Goal: Task Accomplishment & Management: Use online tool/utility

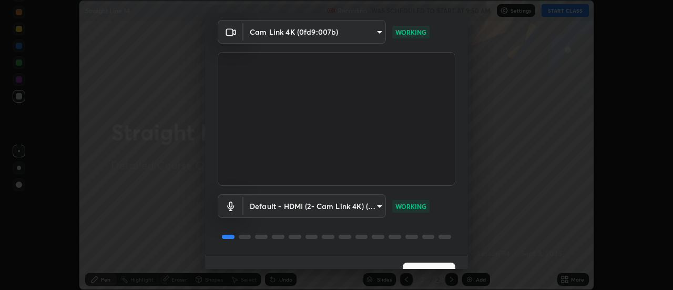
scroll to position [55, 0]
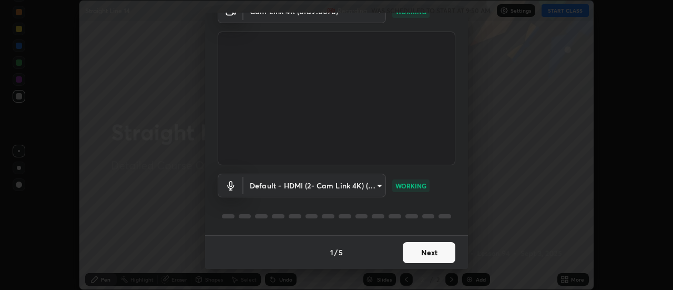
click at [361, 186] on body "Erase all Straight Line 14 Recording WAS SCHEDULED TO START AT 9:50 AM Settings…" at bounding box center [336, 145] width 673 height 290
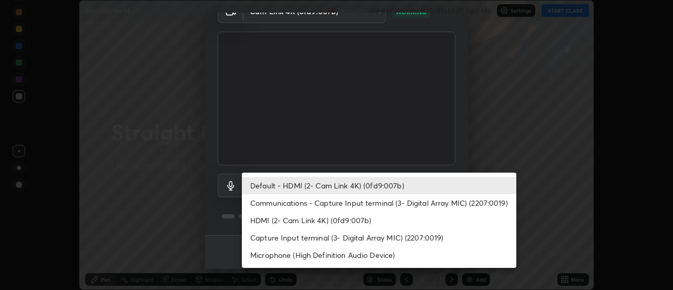
click at [357, 182] on li "Default - HDMI (2- Cam Link 4K) (0fd9:007b)" at bounding box center [379, 185] width 274 height 17
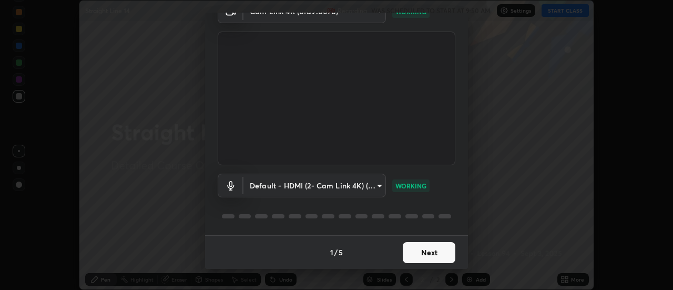
click at [430, 252] on button "Next" at bounding box center [429, 252] width 53 height 21
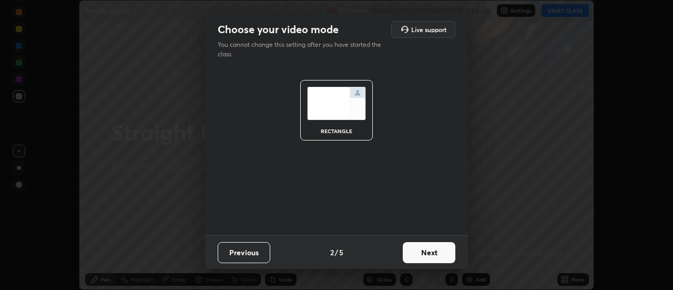
click at [424, 252] on button "Next" at bounding box center [429, 252] width 53 height 21
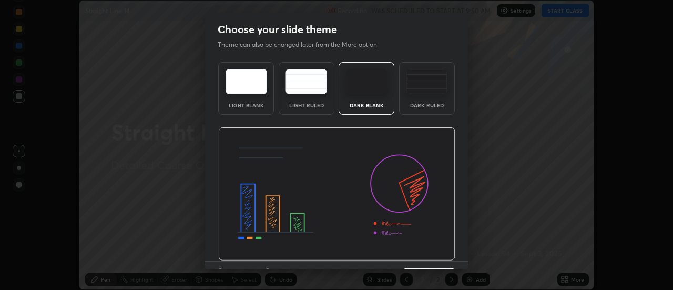
click at [427, 105] on div "Dark Ruled" at bounding box center [427, 104] width 42 height 5
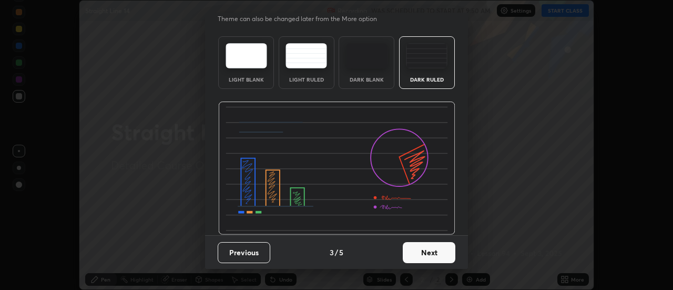
click at [425, 254] on button "Next" at bounding box center [429, 252] width 53 height 21
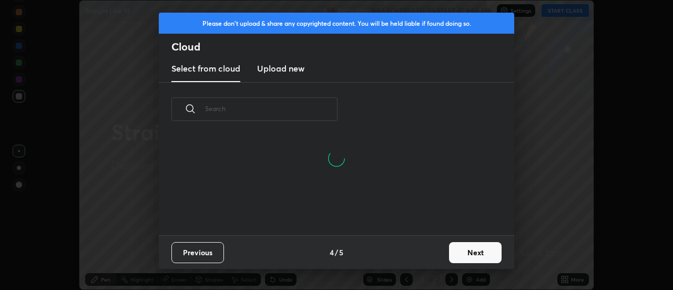
scroll to position [99, 337]
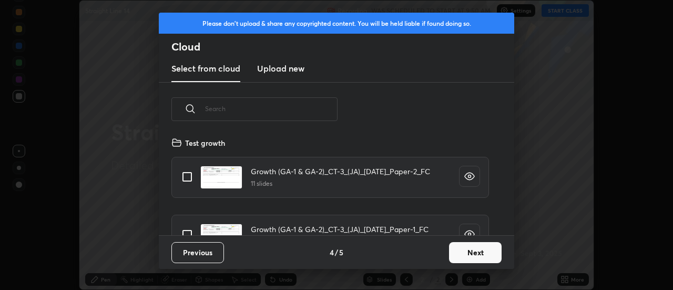
click at [470, 253] on button "Next" at bounding box center [475, 252] width 53 height 21
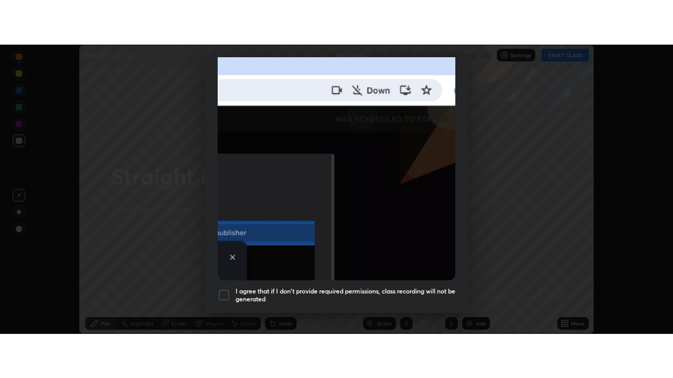
scroll to position [270, 0]
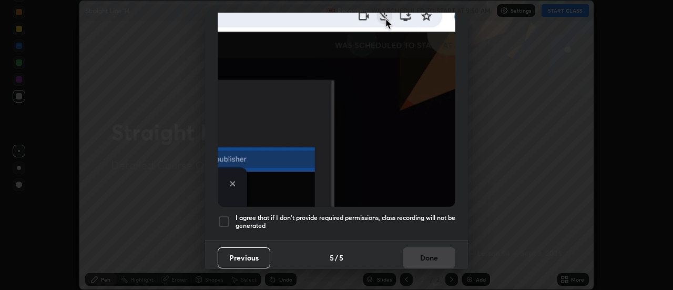
click at [221, 217] on div at bounding box center [224, 221] width 13 height 13
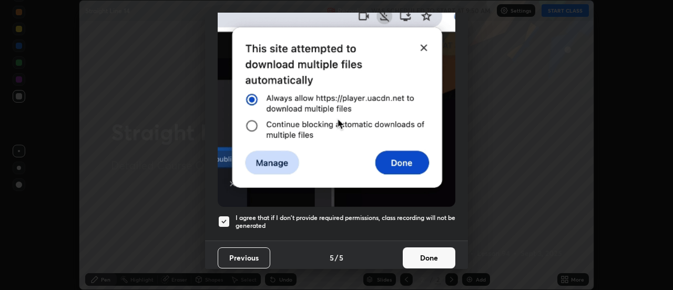
click at [407, 248] on button "Done" at bounding box center [429, 257] width 53 height 21
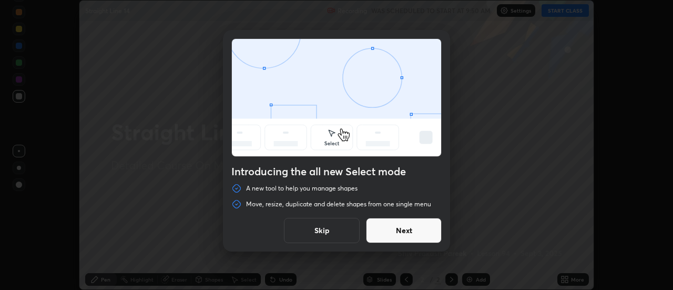
click at [328, 233] on button "Skip" at bounding box center [322, 230] width 76 height 25
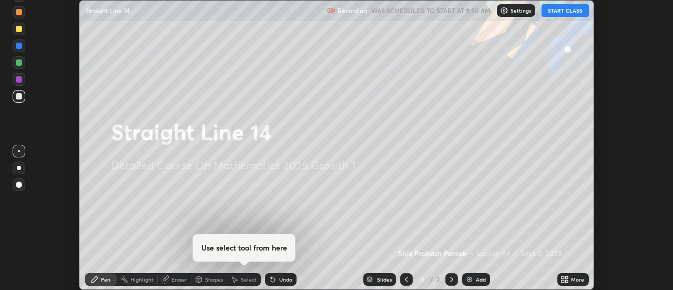
click at [557, 12] on button "START CLASS" at bounding box center [564, 10] width 47 height 13
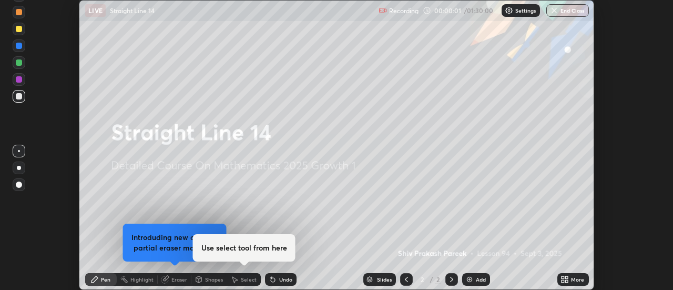
click at [480, 277] on div "Add" at bounding box center [481, 278] width 10 height 5
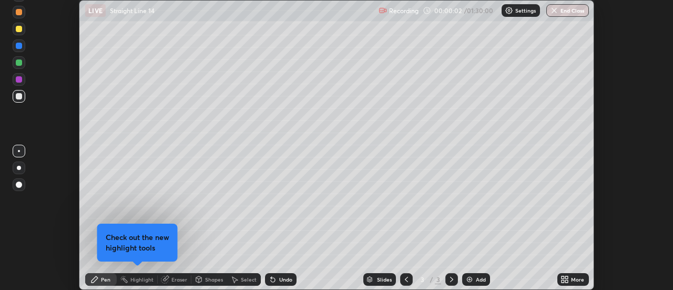
click at [568, 280] on icon at bounding box center [566, 281] width 3 height 3
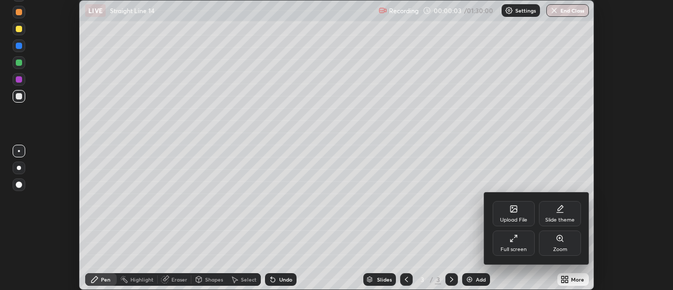
click at [518, 244] on div "Full screen" at bounding box center [513, 242] width 42 height 25
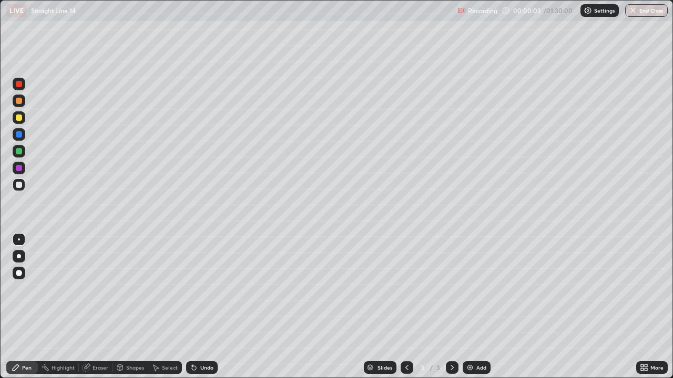
scroll to position [378, 673]
click at [20, 102] on div at bounding box center [19, 101] width 6 height 6
click at [17, 152] on div at bounding box center [19, 151] width 6 height 6
click at [19, 188] on div at bounding box center [19, 185] width 6 height 6
click at [95, 289] on div "Eraser" at bounding box center [100, 367] width 16 height 5
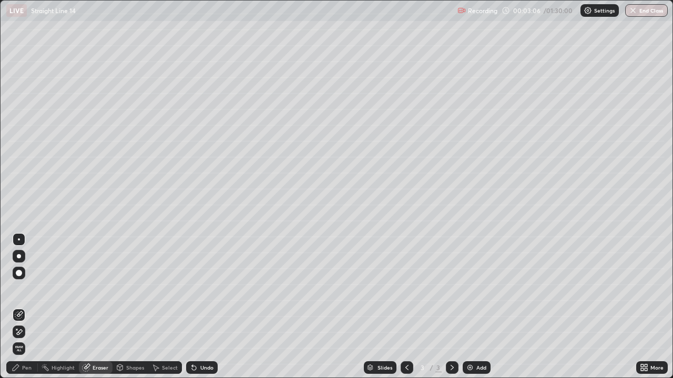
click at [26, 289] on div "Pen" at bounding box center [22, 368] width 32 height 13
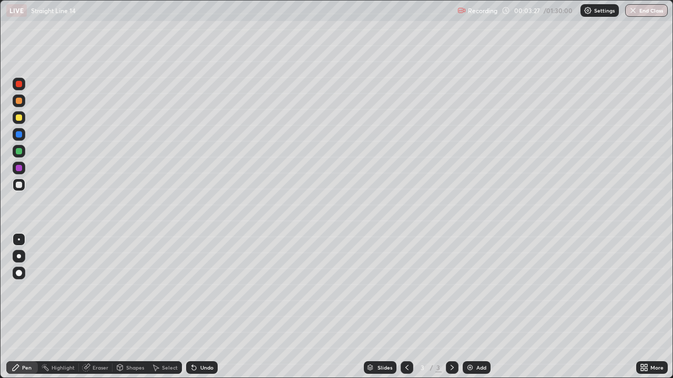
click at [97, 289] on div "Eraser" at bounding box center [100, 367] width 16 height 5
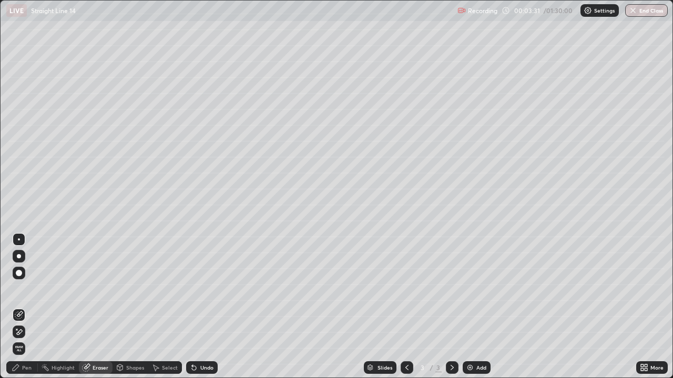
click at [22, 289] on div "Pen" at bounding box center [22, 368] width 32 height 13
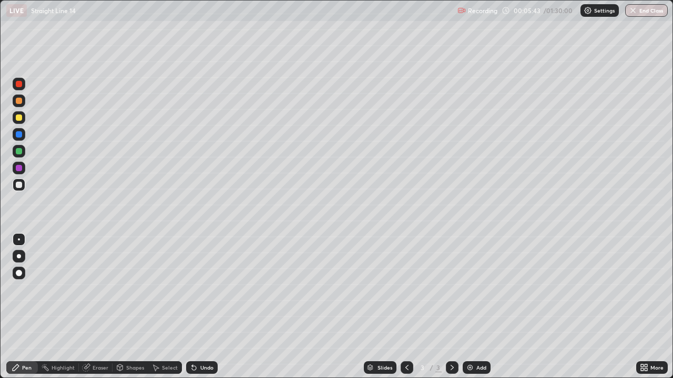
click at [480, 289] on div "Add" at bounding box center [481, 367] width 10 height 5
click at [481, 289] on div "Add" at bounding box center [481, 367] width 10 height 5
click at [205, 289] on div "Undo" at bounding box center [206, 367] width 13 height 5
click at [204, 289] on div "Undo" at bounding box center [202, 368] width 32 height 13
click at [482, 289] on div "Add" at bounding box center [481, 367] width 10 height 5
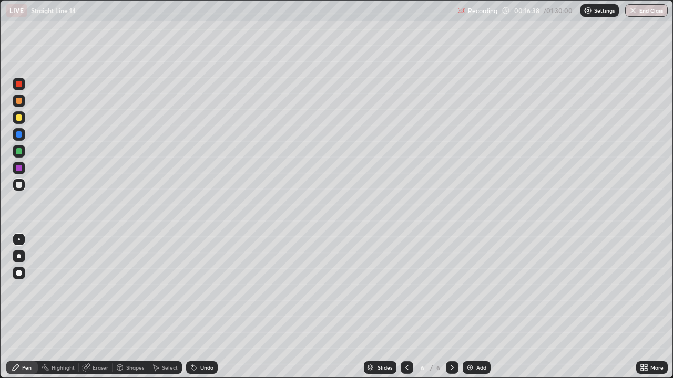
click at [480, 289] on div "Add" at bounding box center [481, 367] width 10 height 5
click at [17, 151] on div at bounding box center [19, 151] width 6 height 6
click at [200, 289] on div "Undo" at bounding box center [206, 367] width 13 height 5
click at [197, 289] on icon at bounding box center [194, 368] width 8 height 8
click at [192, 289] on icon at bounding box center [192, 365] width 1 height 1
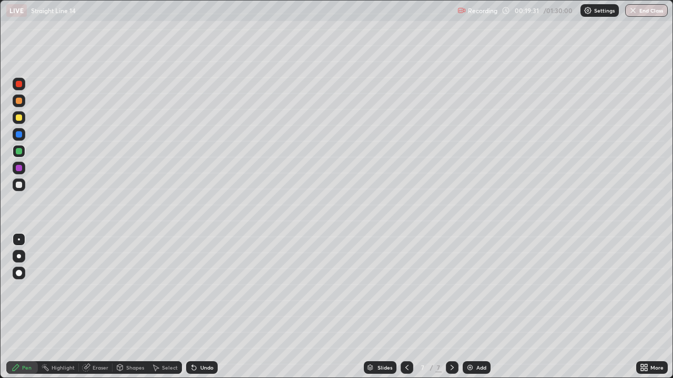
click at [133, 289] on div "Shapes" at bounding box center [135, 367] width 18 height 5
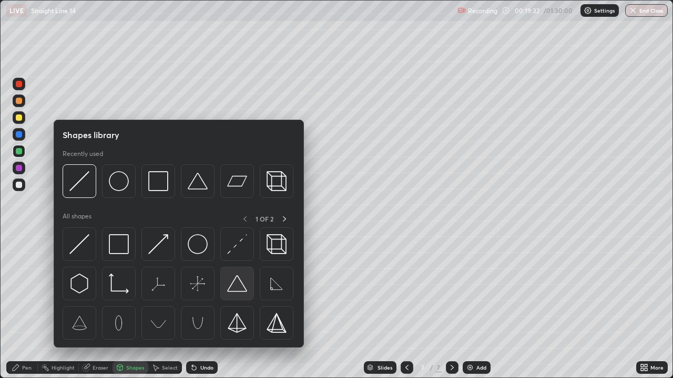
click at [232, 286] on img at bounding box center [237, 284] width 20 height 20
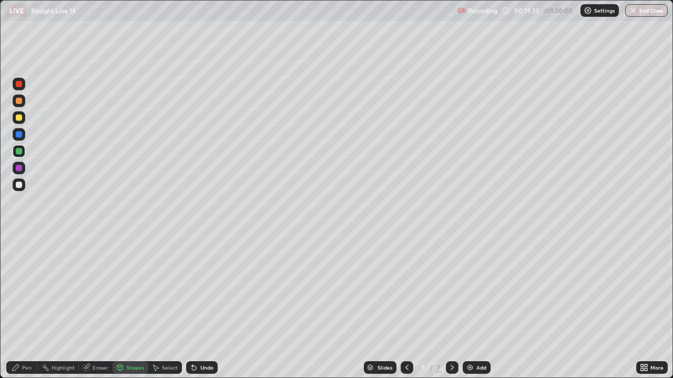
click at [25, 289] on div "Pen" at bounding box center [26, 367] width 9 height 5
click at [20, 184] on div at bounding box center [19, 185] width 6 height 6
click at [19, 152] on div at bounding box center [19, 151] width 6 height 6
click at [474, 289] on div "Add" at bounding box center [476, 368] width 28 height 13
click at [19, 182] on div at bounding box center [19, 185] width 6 height 6
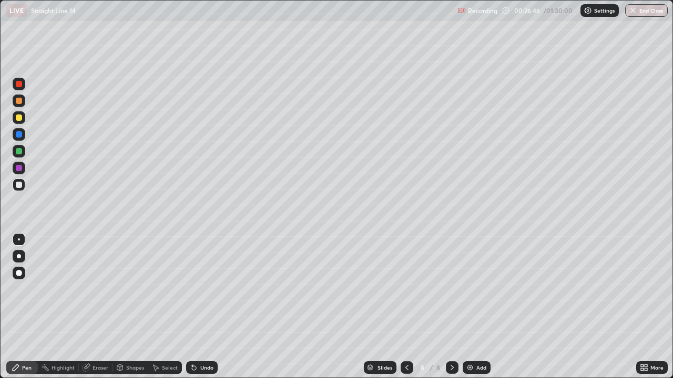
click at [20, 104] on div at bounding box center [19, 101] width 6 height 6
click at [19, 117] on div at bounding box center [19, 118] width 6 height 6
click at [19, 151] on div at bounding box center [19, 151] width 6 height 6
click at [17, 184] on div at bounding box center [19, 185] width 6 height 6
click at [162, 289] on div "Select" at bounding box center [170, 367] width 16 height 5
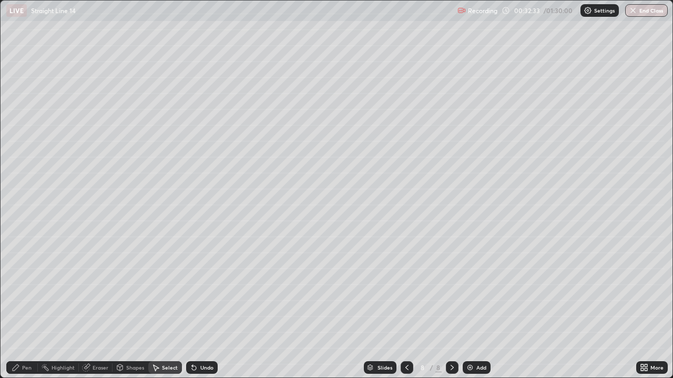
click at [131, 289] on div "Shapes" at bounding box center [135, 367] width 18 height 5
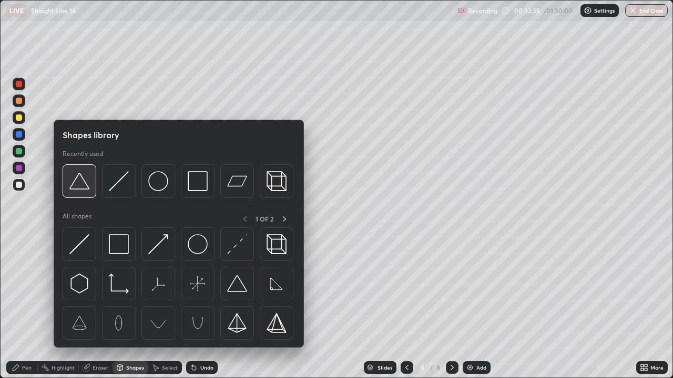
click at [83, 189] on img at bounding box center [79, 181] width 20 height 20
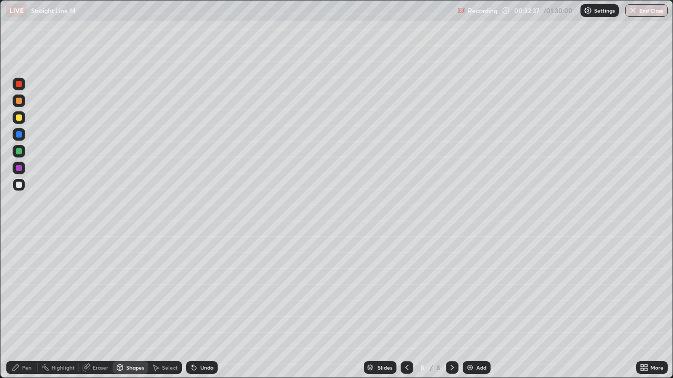
click at [24, 289] on div "Pen" at bounding box center [26, 367] width 9 height 5
click at [103, 289] on div "Eraser" at bounding box center [100, 367] width 16 height 5
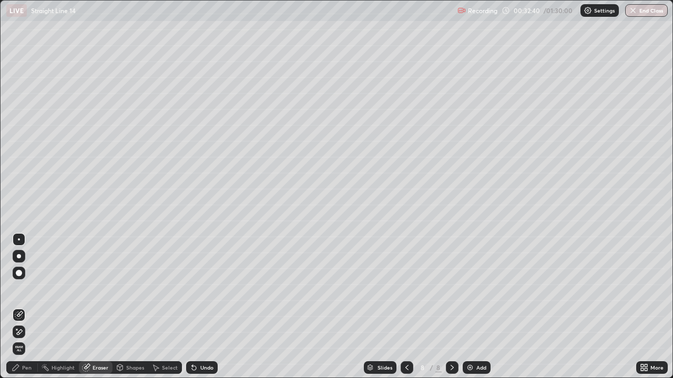
click at [93, 289] on div "Eraser" at bounding box center [100, 367] width 16 height 5
click at [133, 289] on div "Shapes" at bounding box center [135, 367] width 18 height 5
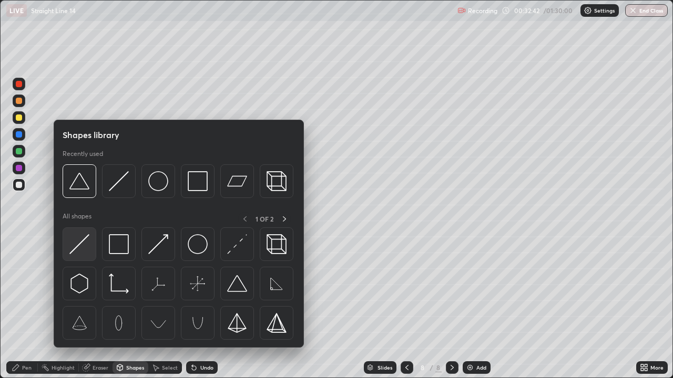
click at [79, 246] on img at bounding box center [79, 244] width 20 height 20
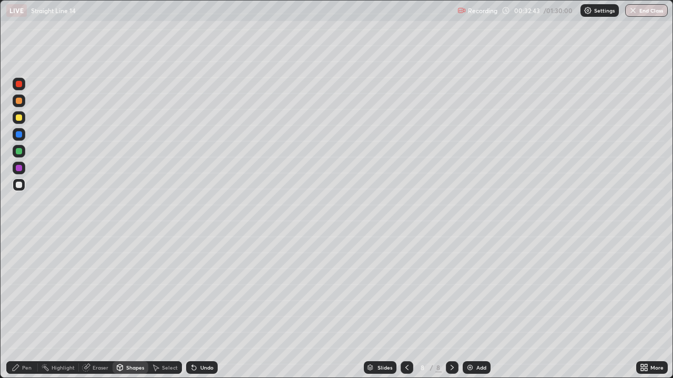
click at [19, 119] on div at bounding box center [19, 118] width 6 height 6
click at [23, 289] on div "Pen" at bounding box center [26, 367] width 9 height 5
click at [21, 190] on div at bounding box center [19, 185] width 13 height 13
click at [19, 151] on div at bounding box center [19, 151] width 6 height 6
click at [19, 155] on div at bounding box center [19, 151] width 13 height 13
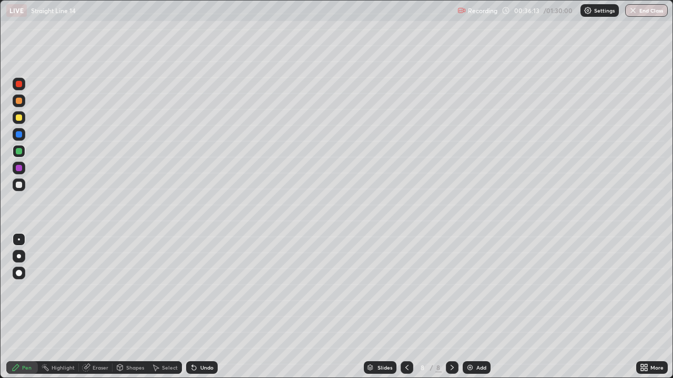
click at [19, 132] on div at bounding box center [19, 134] width 6 height 6
click at [197, 289] on div "Undo" at bounding box center [202, 368] width 32 height 13
click at [194, 289] on icon at bounding box center [194, 368] width 8 height 8
click at [19, 119] on div at bounding box center [19, 118] width 6 height 6
click at [207, 289] on div "Undo" at bounding box center [206, 367] width 13 height 5
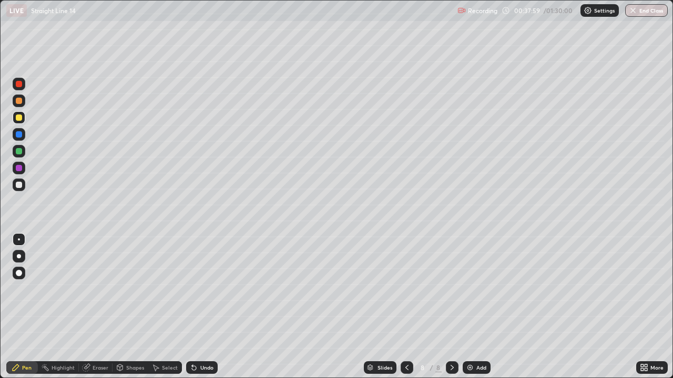
click at [204, 289] on div "Undo" at bounding box center [202, 368] width 32 height 13
click at [201, 289] on div "Undo" at bounding box center [202, 368] width 32 height 13
click at [200, 289] on div "Undo" at bounding box center [202, 368] width 32 height 13
click at [201, 289] on div "Undo" at bounding box center [202, 368] width 32 height 13
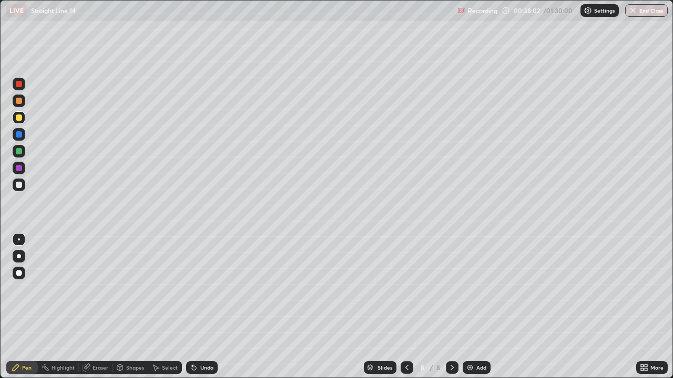
click at [200, 289] on div "Undo" at bounding box center [206, 367] width 13 height 5
click at [17, 133] on div at bounding box center [19, 134] width 6 height 6
click at [478, 289] on div "Add" at bounding box center [476, 368] width 28 height 13
click at [22, 151] on div at bounding box center [19, 151] width 6 height 6
click at [126, 289] on div "Shapes" at bounding box center [135, 367] width 18 height 5
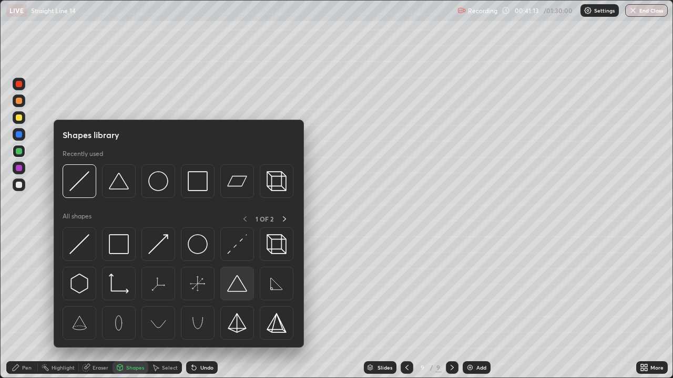
click at [234, 287] on img at bounding box center [237, 284] width 20 height 20
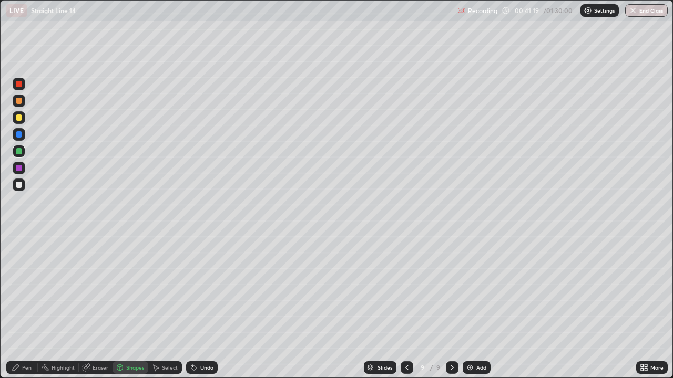
click at [24, 289] on div "Pen" at bounding box center [26, 367] width 9 height 5
click at [19, 186] on div at bounding box center [19, 185] width 6 height 6
click at [208, 289] on div "Undo" at bounding box center [206, 367] width 13 height 5
click at [20, 154] on div at bounding box center [19, 151] width 6 height 6
click at [18, 136] on div at bounding box center [19, 134] width 6 height 6
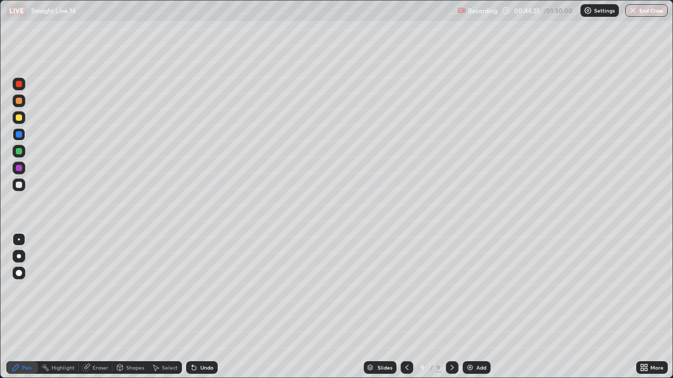
click at [121, 289] on icon at bounding box center [120, 368] width 6 height 6
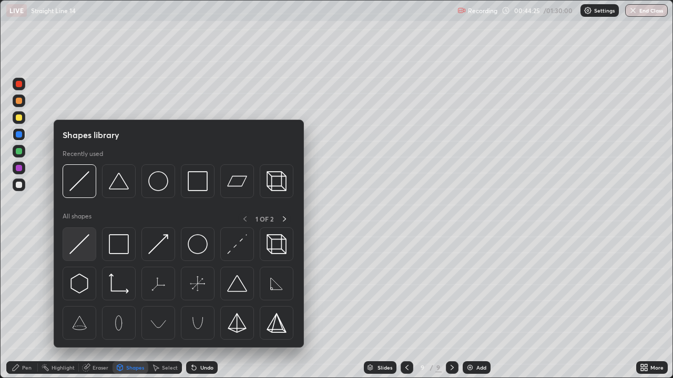
click at [78, 244] on img at bounding box center [79, 244] width 20 height 20
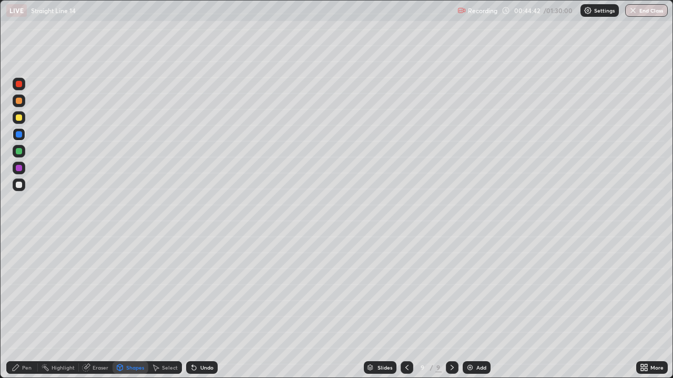
click at [201, 289] on div "Undo" at bounding box center [206, 367] width 13 height 5
click at [203, 289] on div "Undo" at bounding box center [202, 368] width 32 height 13
click at [200, 289] on div "Undo" at bounding box center [202, 368] width 32 height 13
click at [29, 289] on div "Pen" at bounding box center [26, 367] width 9 height 5
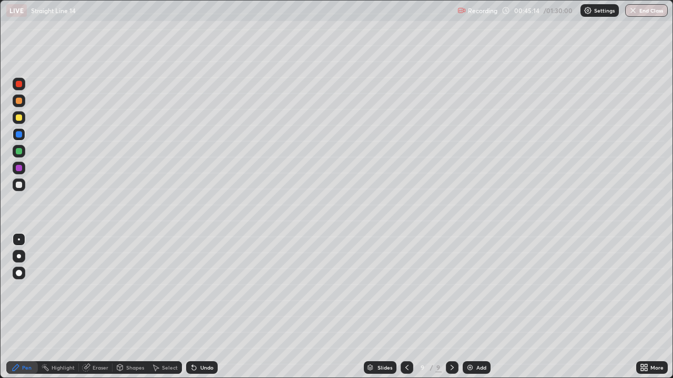
click at [19, 185] on div at bounding box center [19, 185] width 6 height 6
click at [477, 289] on div "Add" at bounding box center [481, 367] width 10 height 5
click at [127, 289] on div "Shapes" at bounding box center [135, 367] width 18 height 5
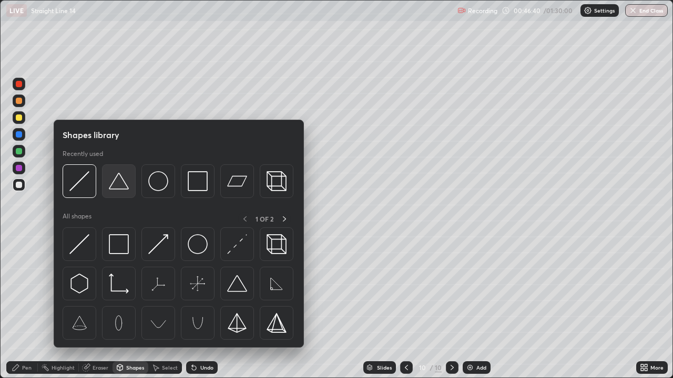
click at [119, 189] on img at bounding box center [119, 181] width 20 height 20
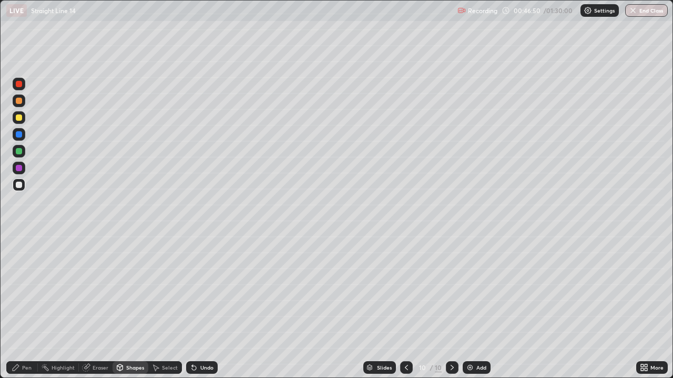
click at [26, 289] on div "Pen" at bounding box center [26, 367] width 9 height 5
click at [19, 85] on div at bounding box center [19, 84] width 6 height 6
click at [205, 289] on div "Undo" at bounding box center [206, 367] width 13 height 5
click at [131, 289] on div "Shapes" at bounding box center [135, 367] width 18 height 5
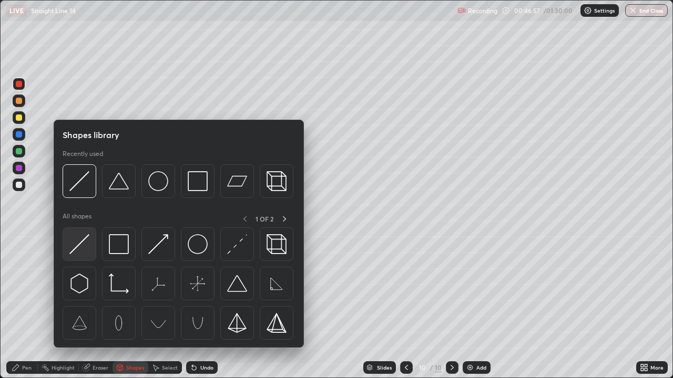
click at [88, 250] on img at bounding box center [79, 244] width 20 height 20
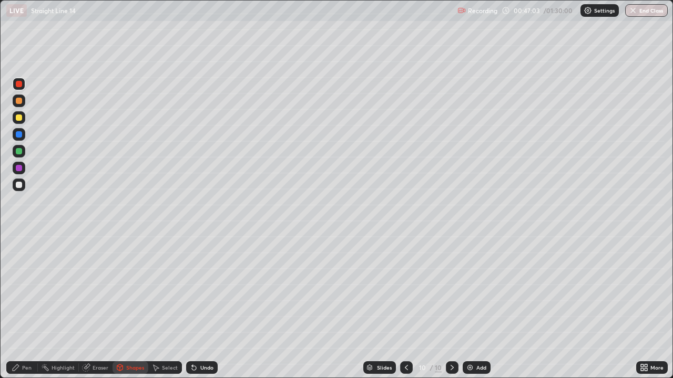
click at [21, 289] on div "Pen" at bounding box center [22, 368] width 32 height 13
click at [20, 190] on div at bounding box center [19, 185] width 13 height 13
click at [17, 149] on div at bounding box center [19, 151] width 6 height 6
click at [25, 187] on div at bounding box center [19, 185] width 13 height 13
click at [19, 151] on div at bounding box center [19, 151] width 6 height 6
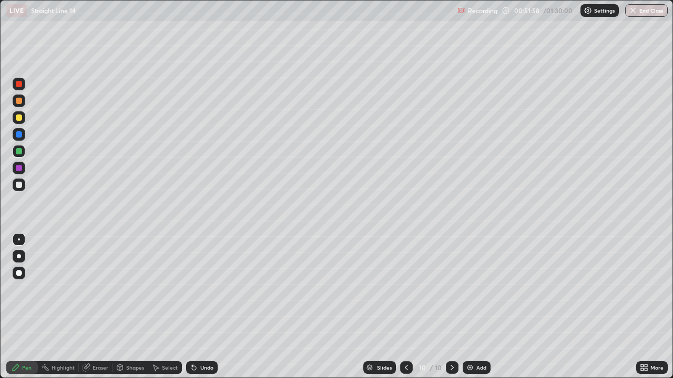
click at [18, 118] on div at bounding box center [19, 118] width 6 height 6
click at [98, 289] on div "Eraser" at bounding box center [100, 367] width 16 height 5
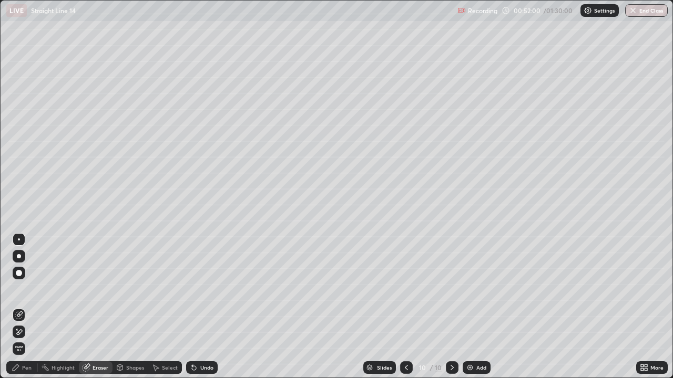
click at [131, 289] on div "Shapes" at bounding box center [135, 367] width 18 height 5
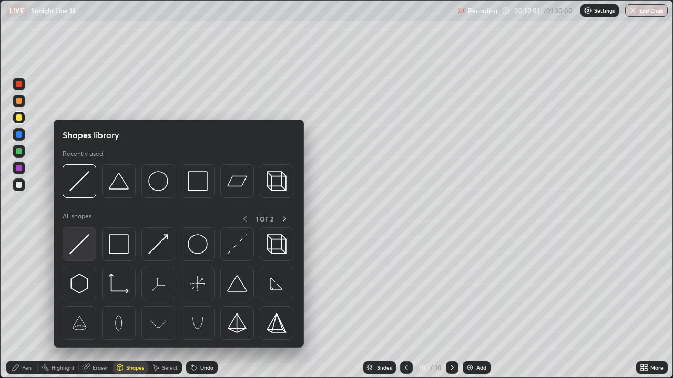
click at [76, 249] on img at bounding box center [79, 244] width 20 height 20
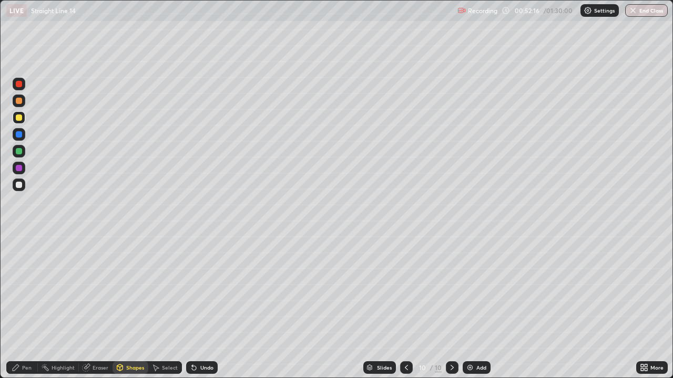
click at [21, 183] on div at bounding box center [19, 185] width 6 height 6
click at [31, 289] on div "Pen" at bounding box center [26, 367] width 9 height 5
click at [526, 289] on div "Slides 10 / 10 Add" at bounding box center [427, 367] width 418 height 21
click at [103, 289] on div "Eraser" at bounding box center [100, 367] width 16 height 5
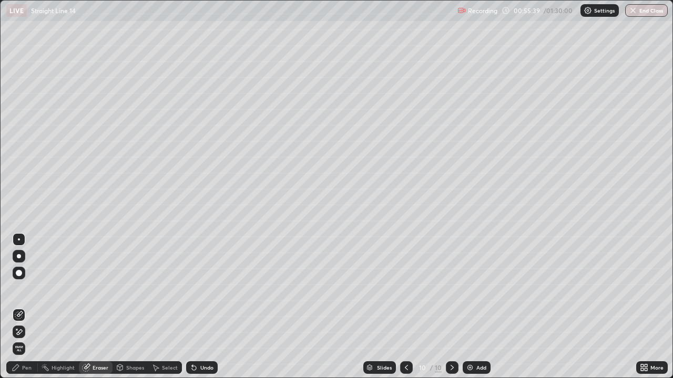
click at [165, 289] on div "Select" at bounding box center [170, 367] width 16 height 5
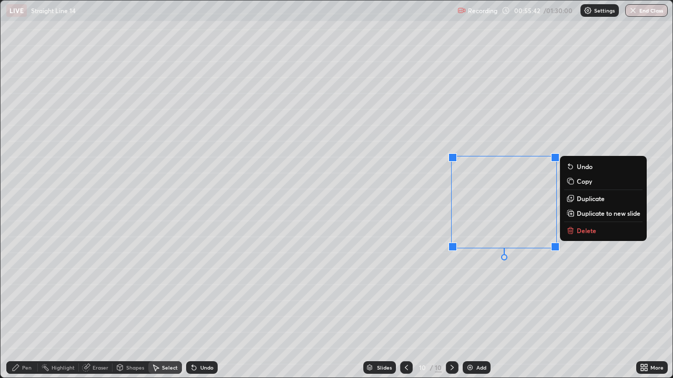
click at [476, 271] on div "0 ° Undo Copy Duplicate Duplicate to new slide Delete" at bounding box center [337, 189] width 672 height 377
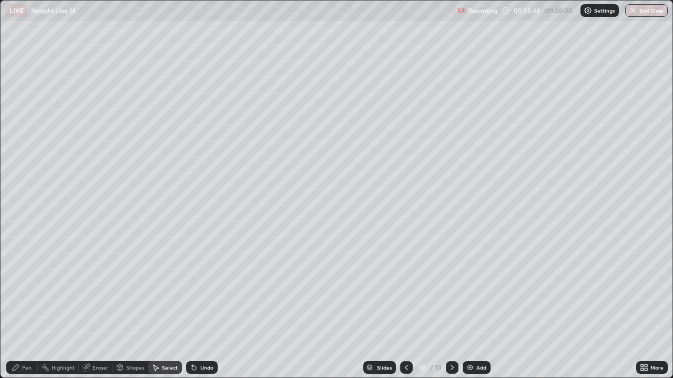
click at [25, 289] on div "Pen" at bounding box center [26, 367] width 9 height 5
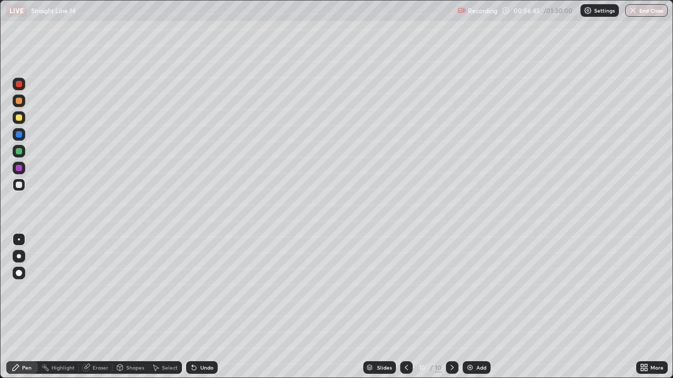
click at [20, 156] on div at bounding box center [19, 151] width 13 height 13
click at [102, 289] on div "Eraser" at bounding box center [100, 367] width 16 height 5
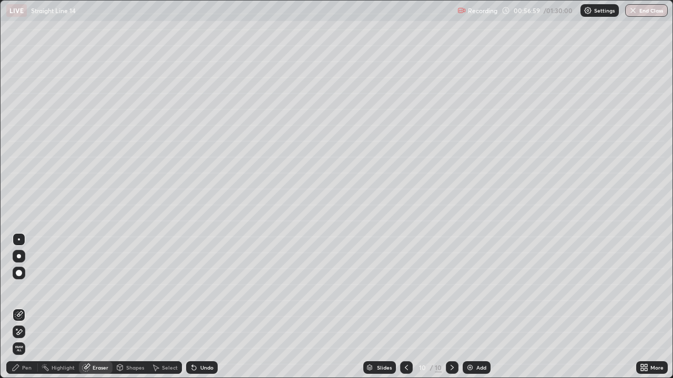
click at [27, 289] on div "Pen" at bounding box center [26, 367] width 9 height 5
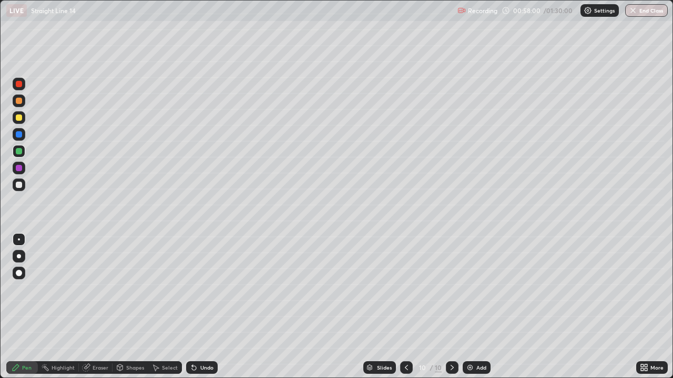
click at [161, 289] on div "Select" at bounding box center [165, 368] width 34 height 13
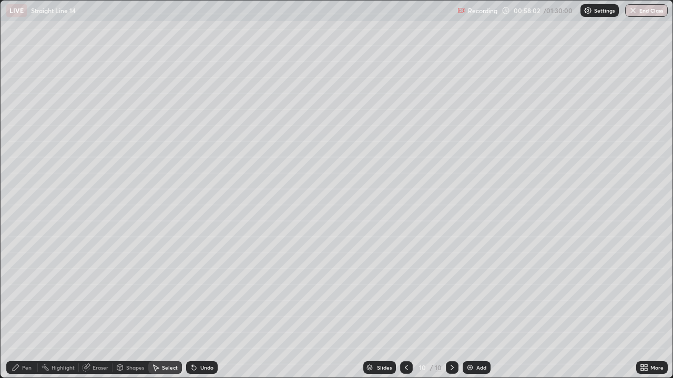
click at [125, 289] on div "Shapes" at bounding box center [130, 368] width 36 height 13
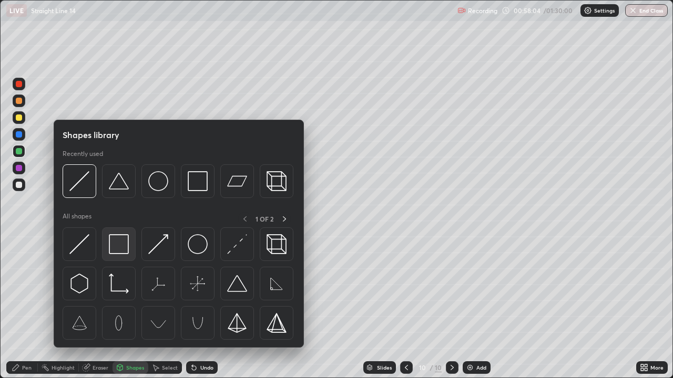
click at [115, 246] on img at bounding box center [119, 244] width 20 height 20
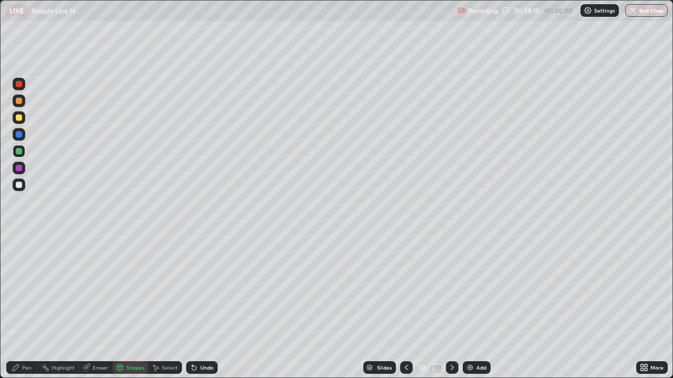
click at [26, 289] on div "Pen" at bounding box center [26, 367] width 9 height 5
click at [202, 289] on div "Undo" at bounding box center [206, 367] width 13 height 5
click at [476, 289] on div "Add" at bounding box center [476, 368] width 28 height 13
click at [18, 185] on div at bounding box center [19, 185] width 6 height 6
click at [19, 150] on div at bounding box center [19, 151] width 6 height 6
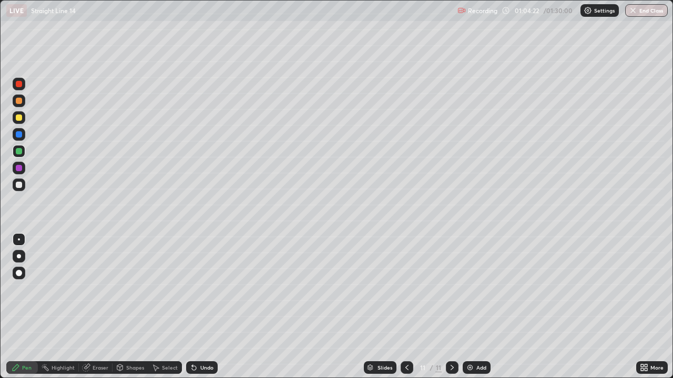
click at [18, 184] on div at bounding box center [19, 185] width 6 height 6
click at [17, 150] on div at bounding box center [19, 151] width 6 height 6
click at [16, 183] on div at bounding box center [19, 185] width 6 height 6
click at [95, 289] on div "Eraser" at bounding box center [100, 367] width 16 height 5
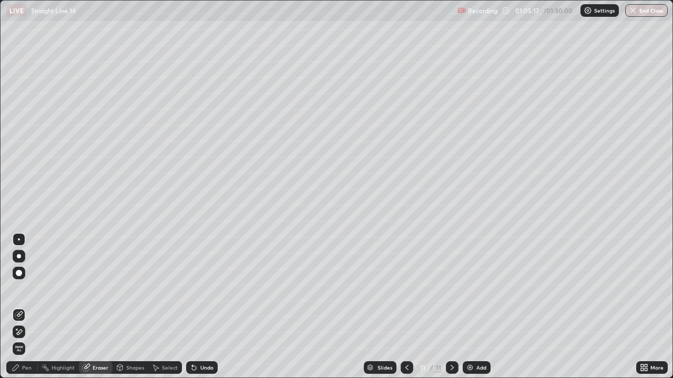
click at [24, 289] on div "Pen" at bounding box center [26, 367] width 9 height 5
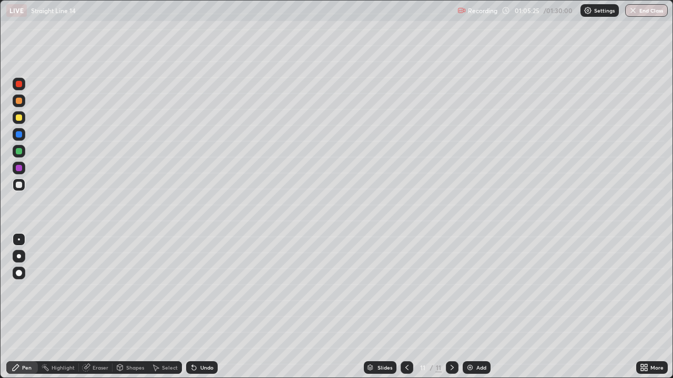
click at [125, 289] on div "Shapes" at bounding box center [130, 368] width 36 height 13
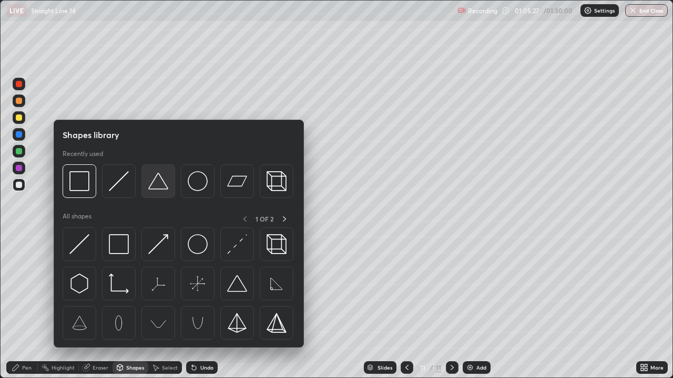
click at [159, 190] on img at bounding box center [158, 181] width 20 height 20
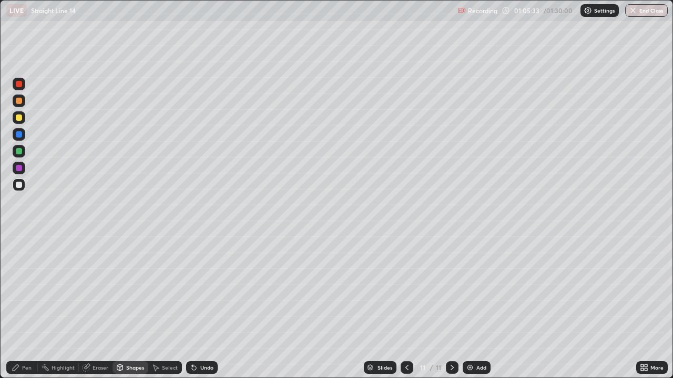
click at [132, 289] on div "Shapes" at bounding box center [135, 367] width 18 height 5
click at [202, 289] on div "Undo" at bounding box center [202, 368] width 32 height 13
click at [200, 289] on div "Undo" at bounding box center [206, 367] width 13 height 5
click at [131, 289] on div "Shapes" at bounding box center [135, 367] width 18 height 5
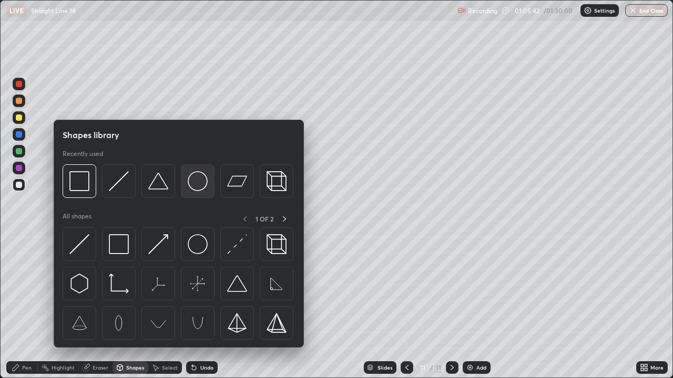
click at [200, 187] on img at bounding box center [198, 181] width 20 height 20
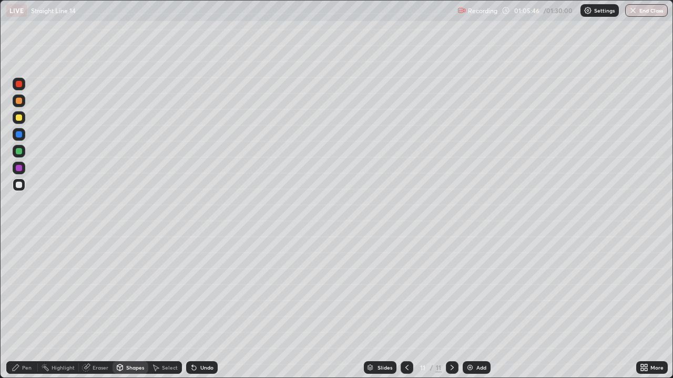
click at [125, 289] on div "Shapes" at bounding box center [130, 368] width 36 height 13
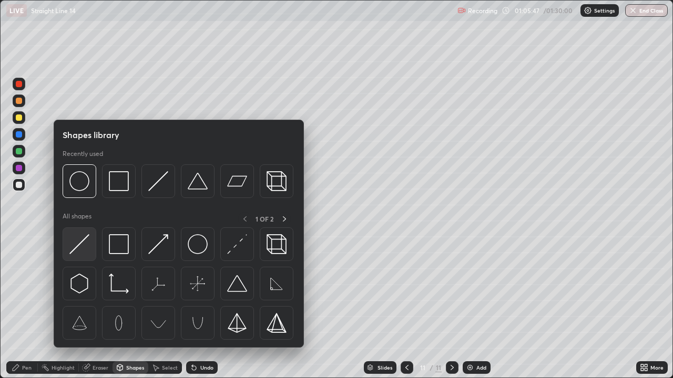
click at [85, 253] on img at bounding box center [79, 244] width 20 height 20
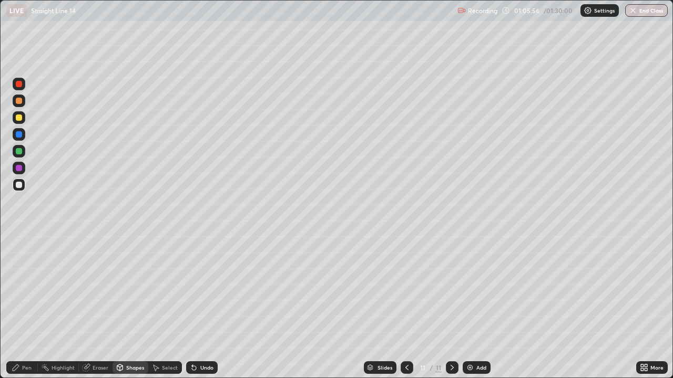
click at [19, 149] on div at bounding box center [19, 151] width 6 height 6
click at [29, 289] on div "Pen" at bounding box center [26, 367] width 9 height 5
click at [18, 133] on div at bounding box center [19, 134] width 6 height 6
click at [128, 289] on div "Shapes" at bounding box center [135, 367] width 18 height 5
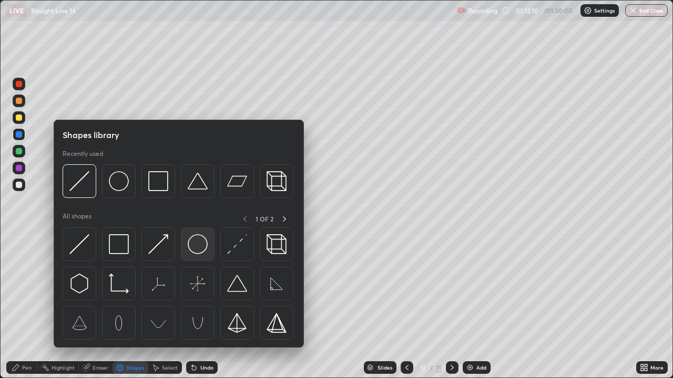
click at [197, 246] on img at bounding box center [198, 244] width 20 height 20
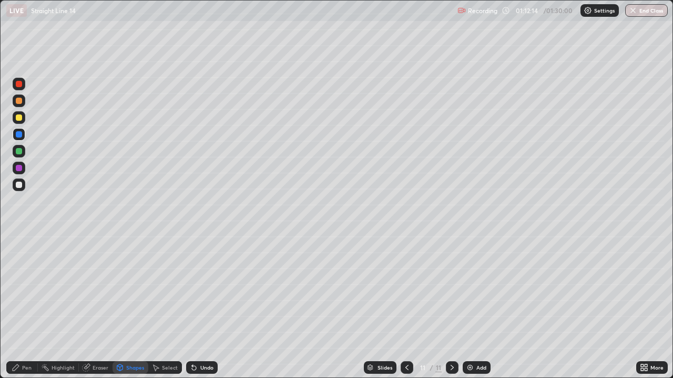
click at [20, 187] on div at bounding box center [19, 185] width 6 height 6
click at [130, 289] on div "Shapes" at bounding box center [135, 367] width 18 height 5
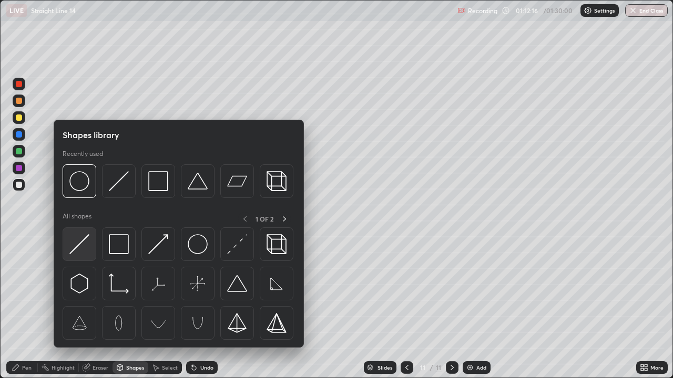
click at [79, 246] on img at bounding box center [79, 244] width 20 height 20
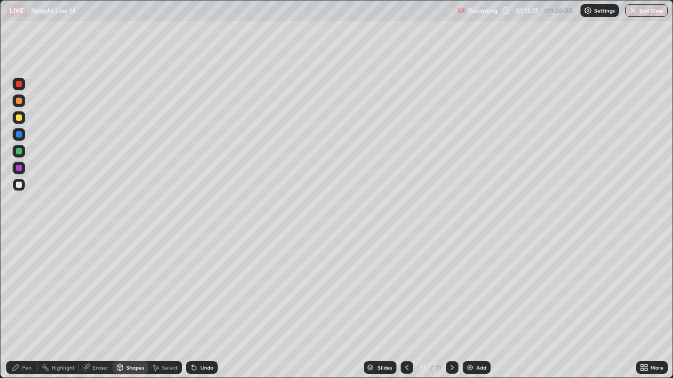
click at [21, 289] on div "Pen" at bounding box center [22, 368] width 32 height 13
click at [17, 191] on div at bounding box center [19, 185] width 13 height 13
click at [208, 289] on div "Undo" at bounding box center [206, 367] width 13 height 5
click at [209, 289] on div "Undo" at bounding box center [206, 367] width 13 height 5
click at [472, 289] on img at bounding box center [470, 368] width 8 height 8
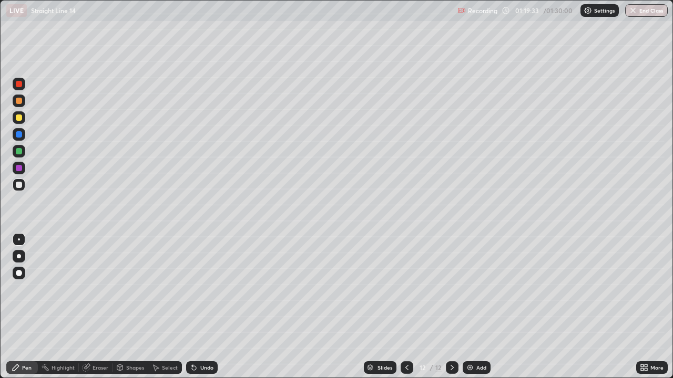
click at [203, 289] on div "Undo" at bounding box center [206, 367] width 13 height 5
click at [203, 289] on div "Undo" at bounding box center [202, 368] width 32 height 13
click at [200, 289] on div "Undo" at bounding box center [202, 368] width 32 height 13
click at [646, 11] on button "End Class" at bounding box center [647, 10] width 42 height 13
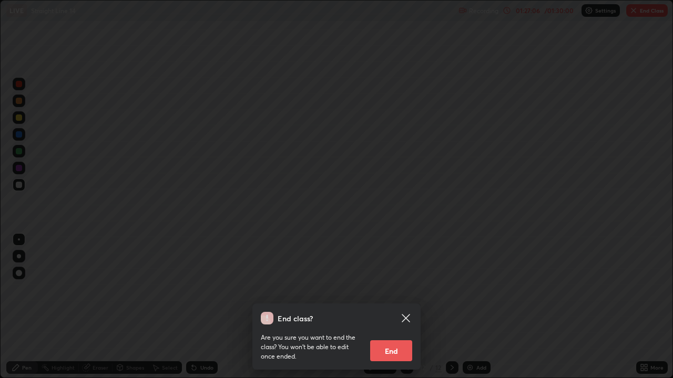
click at [396, 289] on button "End" at bounding box center [391, 351] width 42 height 21
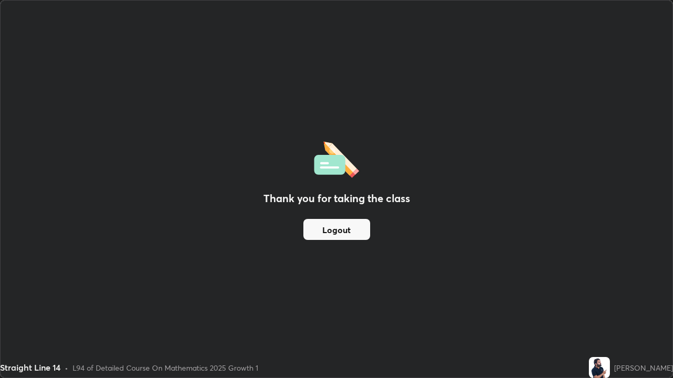
click at [358, 230] on button "Logout" at bounding box center [336, 229] width 67 height 21
